Goal: Contribute content: Add original content to the website for others to see

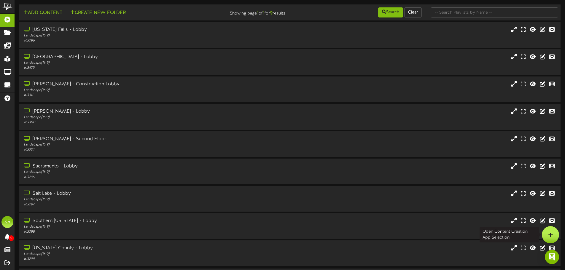
click at [548, 233] on icon at bounding box center [550, 234] width 5 height 5
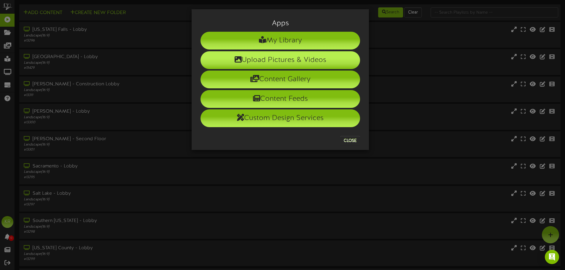
click at [261, 56] on li "Upload Pictures & Videos" at bounding box center [279, 60] width 159 height 18
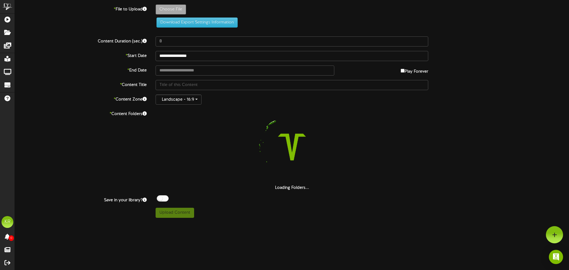
click at [175, 3] on div "**********" at bounding box center [292, 109] width 554 height 218
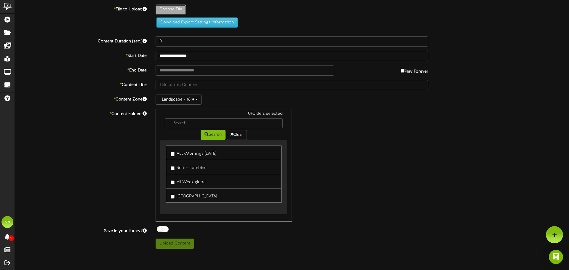
type input "**********"
type input "INSTALLS9-19"
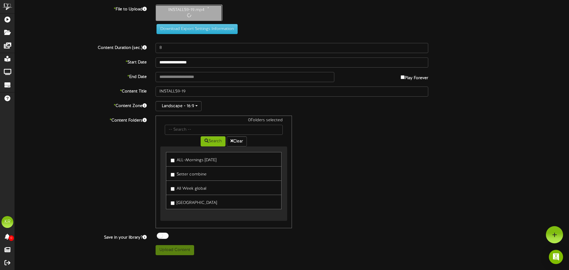
type input "10"
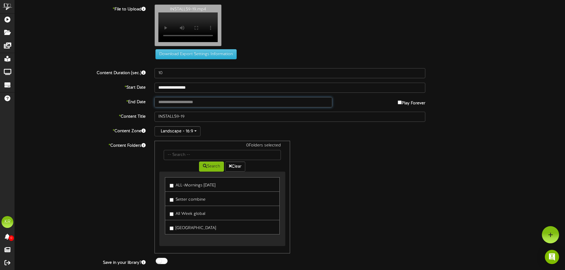
click at [175, 105] on input "text" at bounding box center [242, 102] width 177 height 10
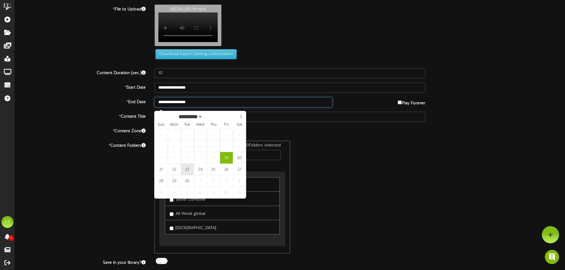
type input "**********"
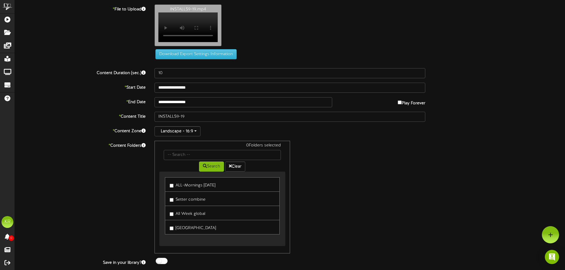
click at [169, 189] on link "ALL-Mornings [DATE]" at bounding box center [222, 184] width 114 height 15
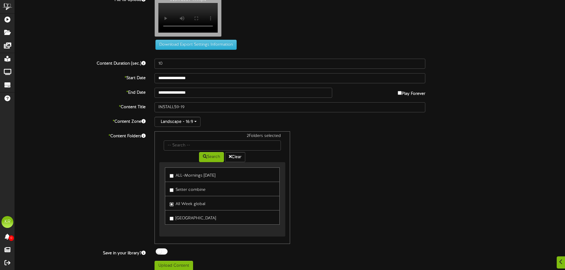
scroll to position [18, 0]
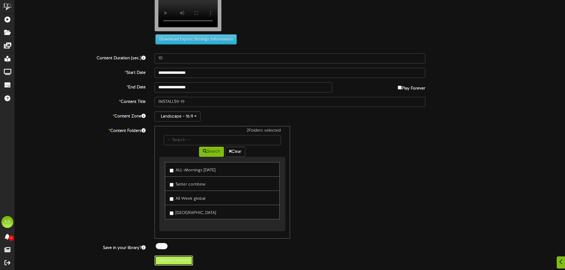
click at [173, 259] on button "Upload Content" at bounding box center [173, 260] width 39 height 10
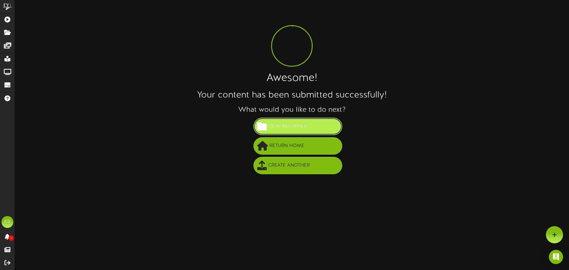
click at [314, 124] on button "View in Folder" at bounding box center [297, 126] width 89 height 17
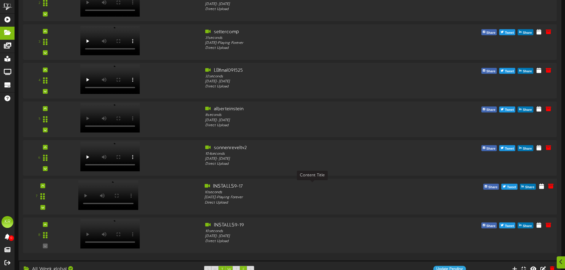
scroll to position [148, 0]
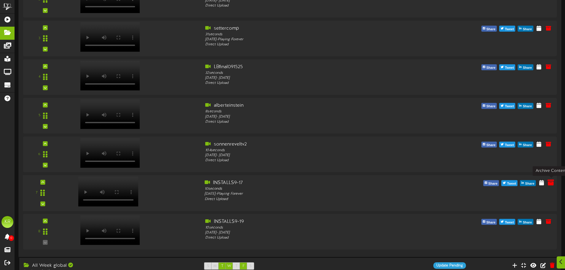
click at [552, 181] on icon at bounding box center [550, 182] width 7 height 7
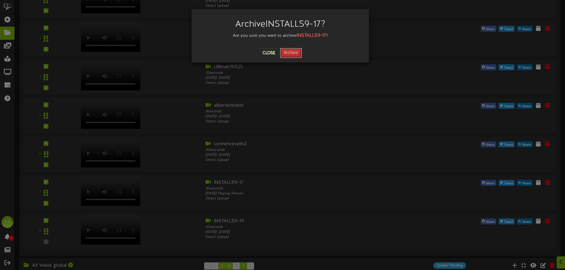
click at [295, 50] on button "Archive" at bounding box center [291, 53] width 22 height 10
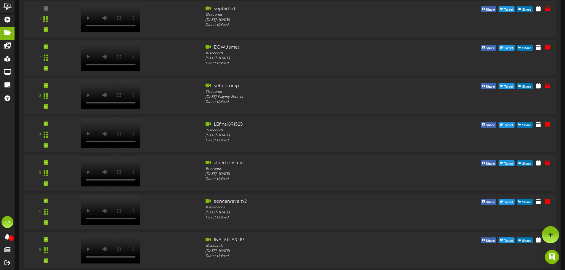
scroll to position [30, 0]
